Goal: Task Accomplishment & Management: Manage account settings

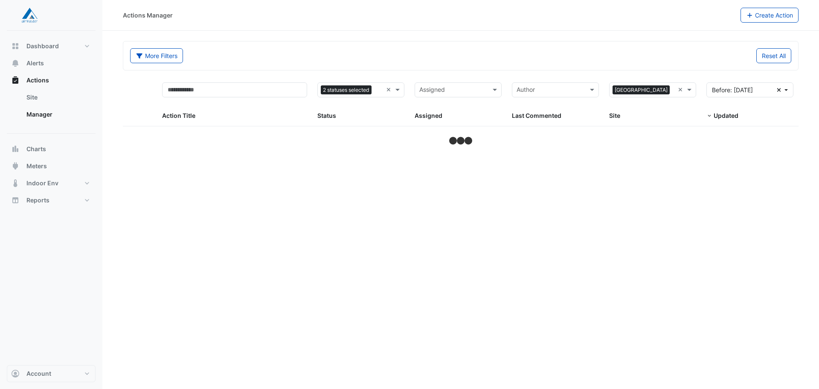
select select "***"
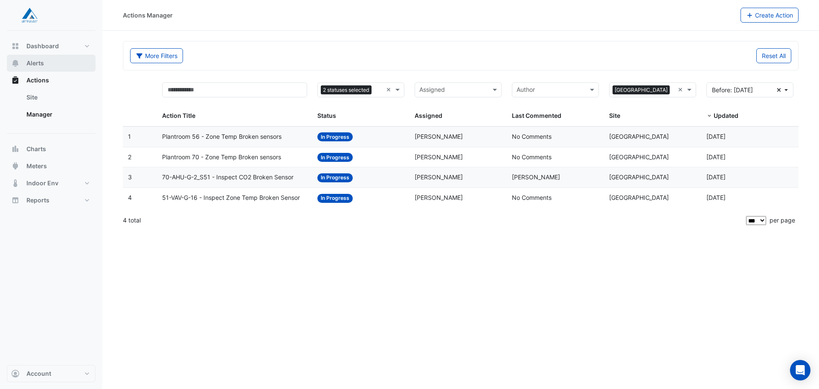
click at [44, 62] on button "Alerts" at bounding box center [51, 63] width 89 height 17
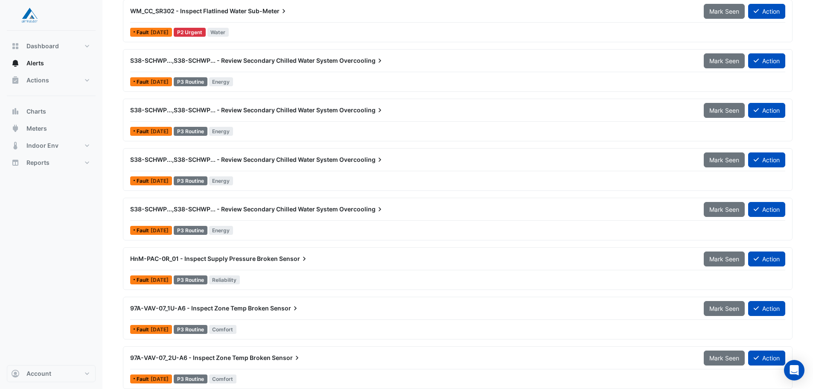
scroll to position [264, 0]
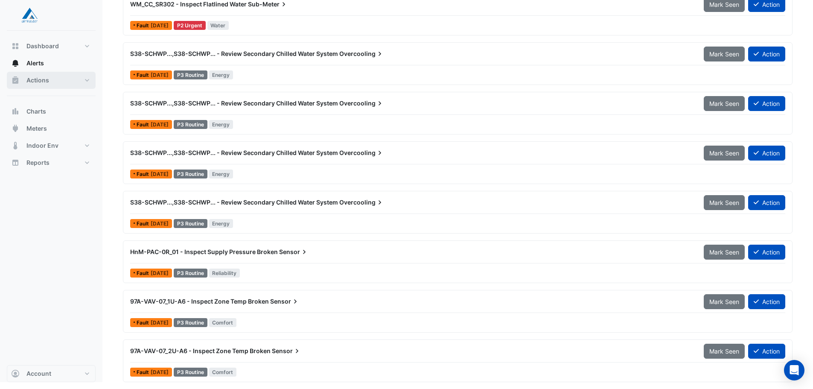
click at [45, 80] on span "Actions" at bounding box center [37, 80] width 23 height 9
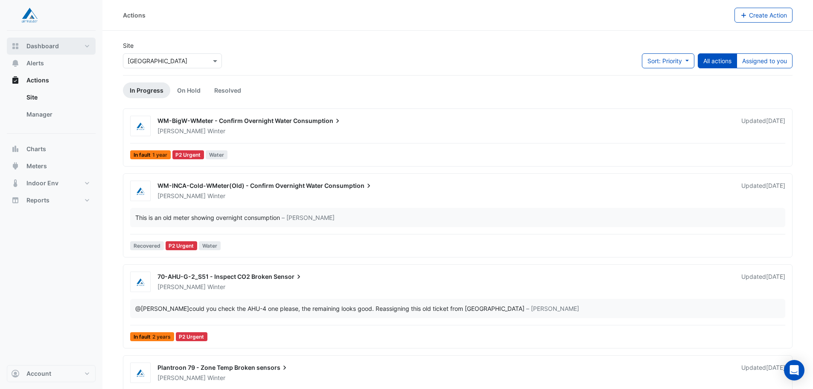
click at [56, 46] on span "Dashboard" at bounding box center [42, 46] width 32 height 9
select select "***"
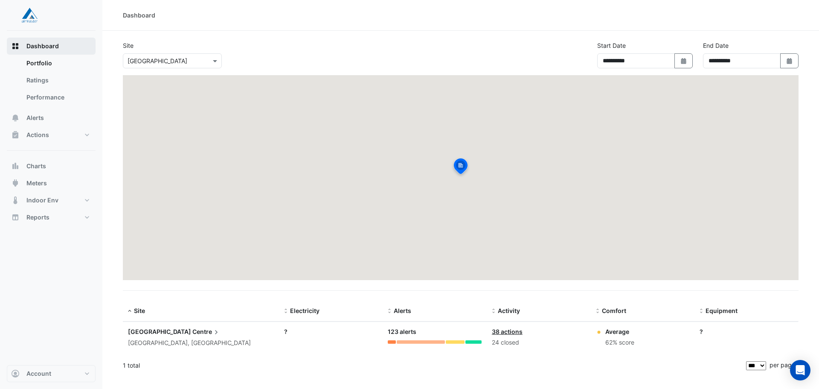
click at [47, 47] on span "Dashboard" at bounding box center [42, 46] width 32 height 9
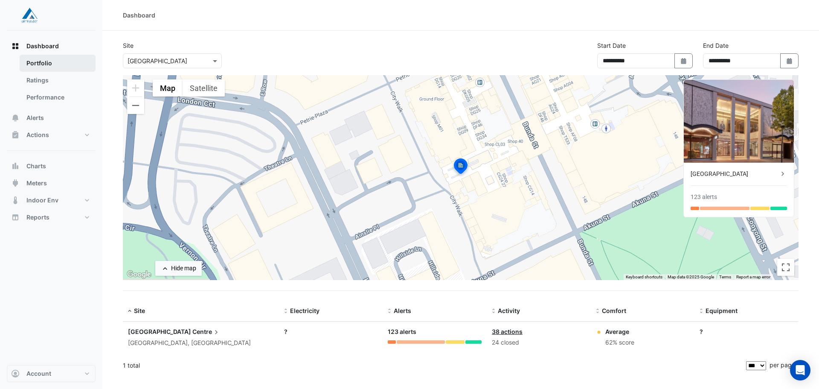
click at [46, 65] on link "Portfolio" at bounding box center [58, 63] width 76 height 17
click at [48, 114] on button "Alerts" at bounding box center [51, 117] width 89 height 17
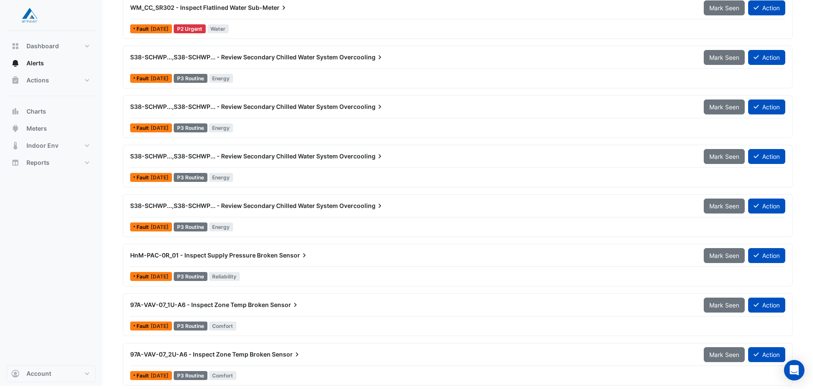
scroll to position [264, 0]
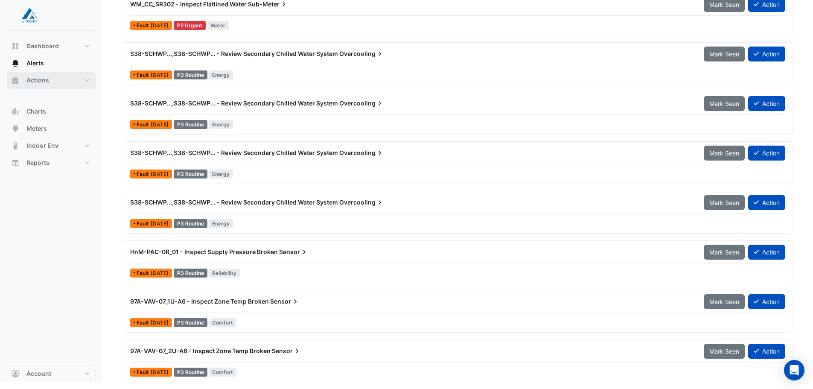
click at [55, 82] on button "Actions" at bounding box center [51, 80] width 89 height 17
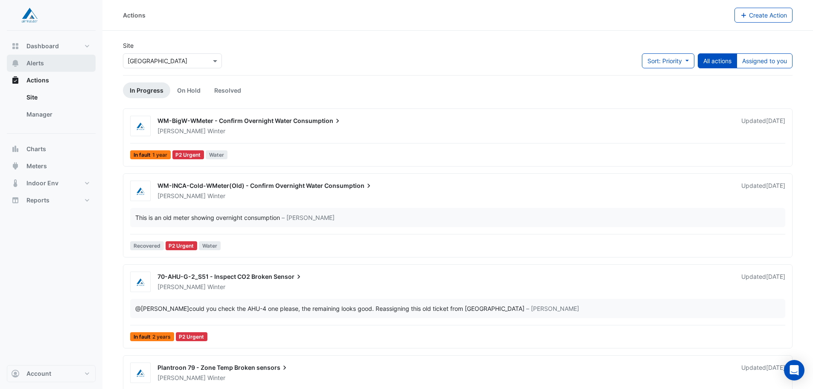
click at [44, 64] on span "Alerts" at bounding box center [34, 63] width 17 height 9
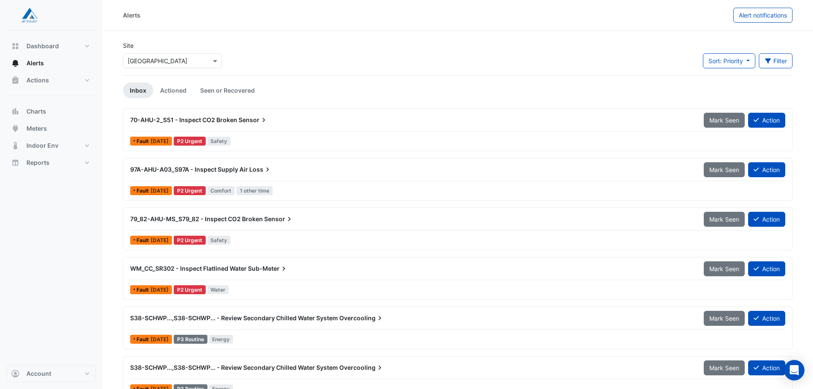
click at [211, 123] on span "70-AHU-2_S51 - Inspect CO2 Broken" at bounding box center [183, 119] width 107 height 7
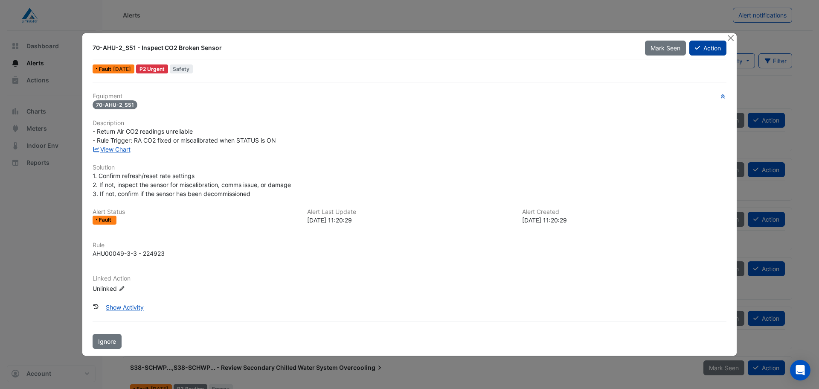
click at [702, 50] on button "Action" at bounding box center [708, 48] width 37 height 15
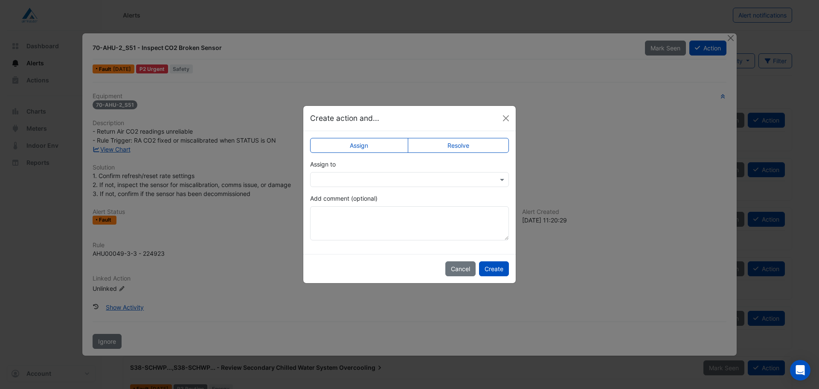
click at [730, 37] on ngb-modal-window "Create action and... Assign Resolve Assign to Add comment (optional) Cancel Cre…" at bounding box center [409, 194] width 819 height 389
click at [489, 272] on button "Create" at bounding box center [494, 268] width 30 height 15
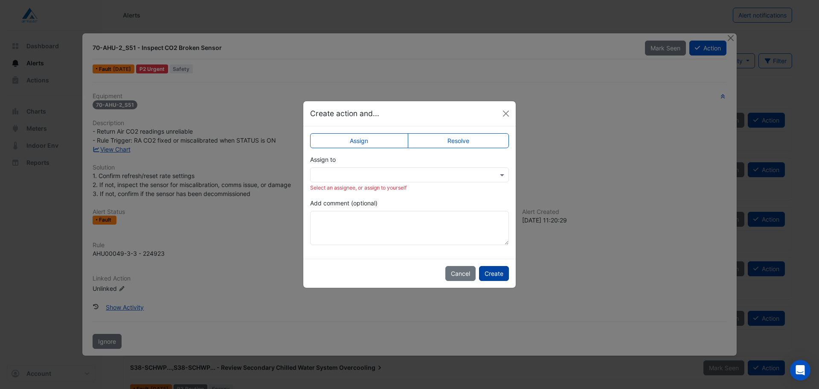
click at [495, 272] on button "Create" at bounding box center [494, 273] width 30 height 15
click at [467, 275] on button "Cancel" at bounding box center [460, 273] width 30 height 15
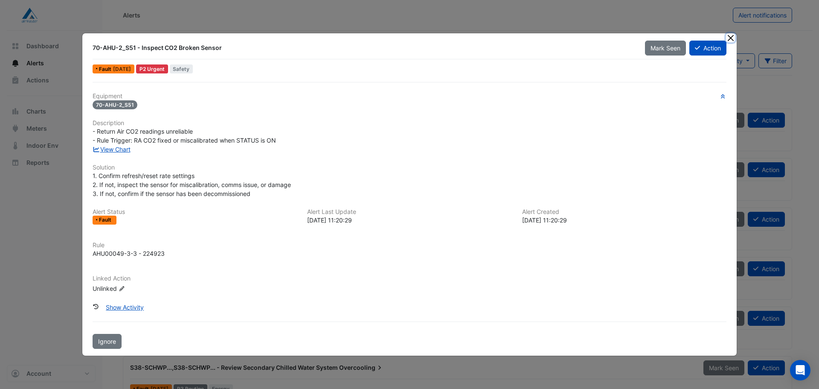
click at [728, 37] on button "Close" at bounding box center [730, 37] width 9 height 9
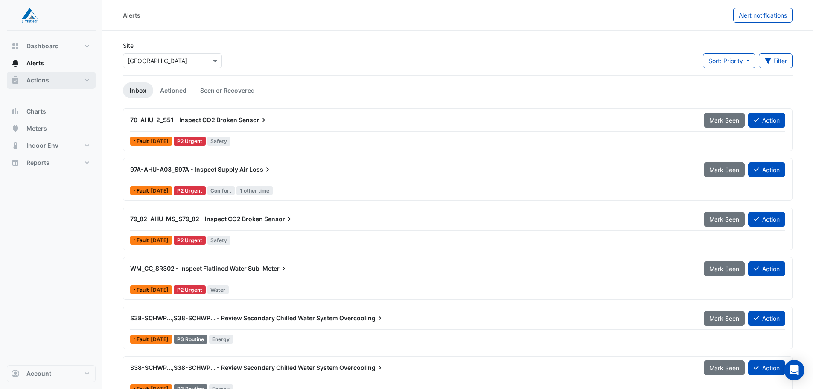
click at [41, 78] on span "Actions" at bounding box center [37, 80] width 23 height 9
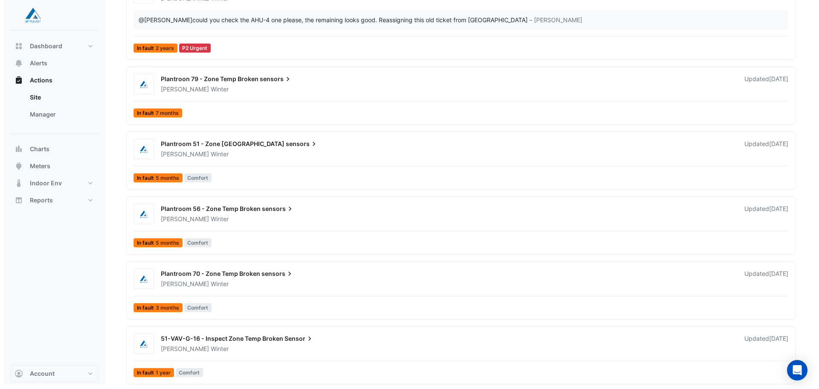
scroll to position [291, 0]
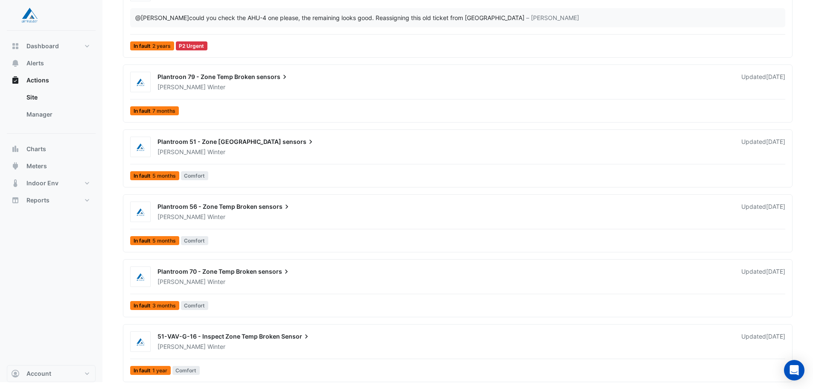
click at [255, 143] on span "Plantroom 51 - Zone [GEOGRAPHIC_DATA]" at bounding box center [219, 141] width 124 height 7
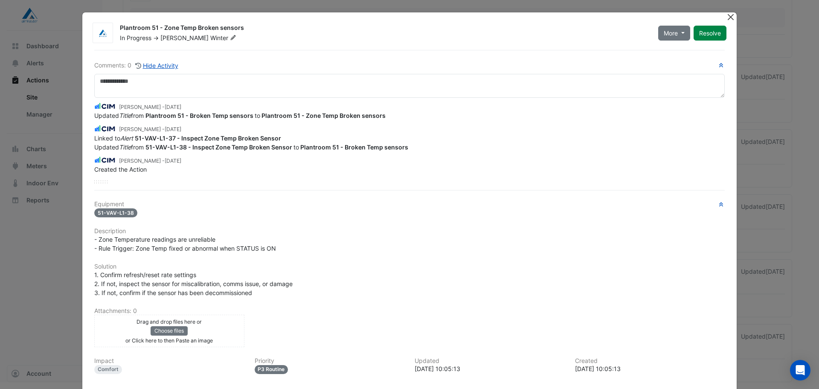
click at [726, 16] on button "Close" at bounding box center [730, 16] width 9 height 9
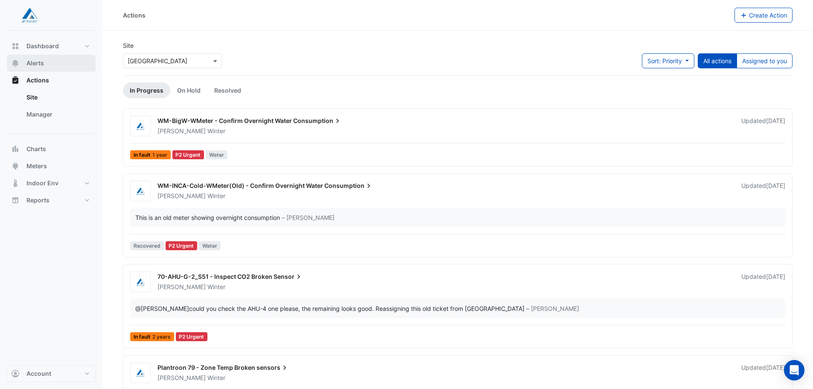
click at [37, 64] on span "Alerts" at bounding box center [34, 63] width 17 height 9
